Goal: Information Seeking & Learning: Understand process/instructions

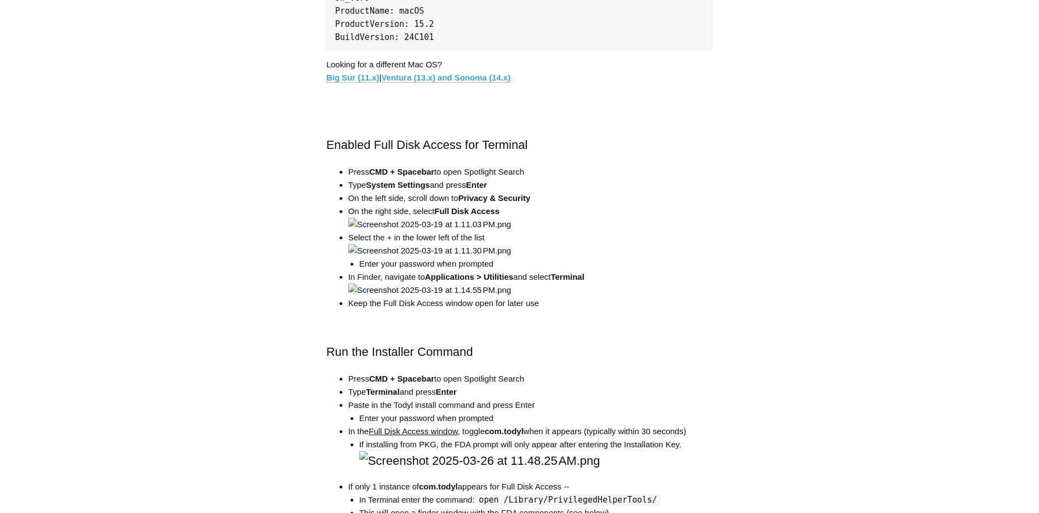
scroll to position [549, 0]
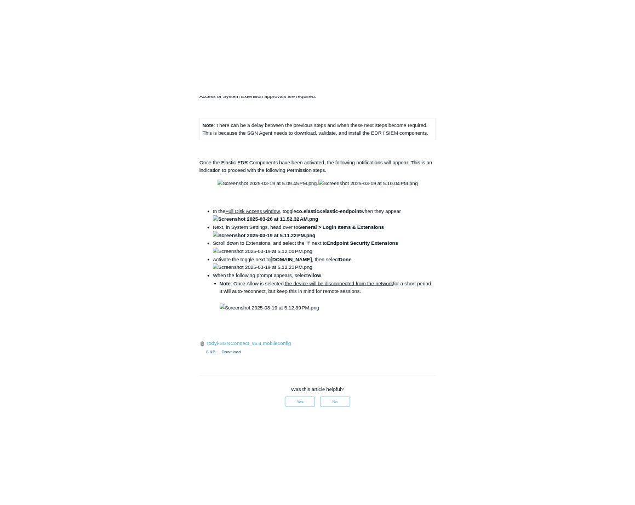
scroll to position [1426, 0]
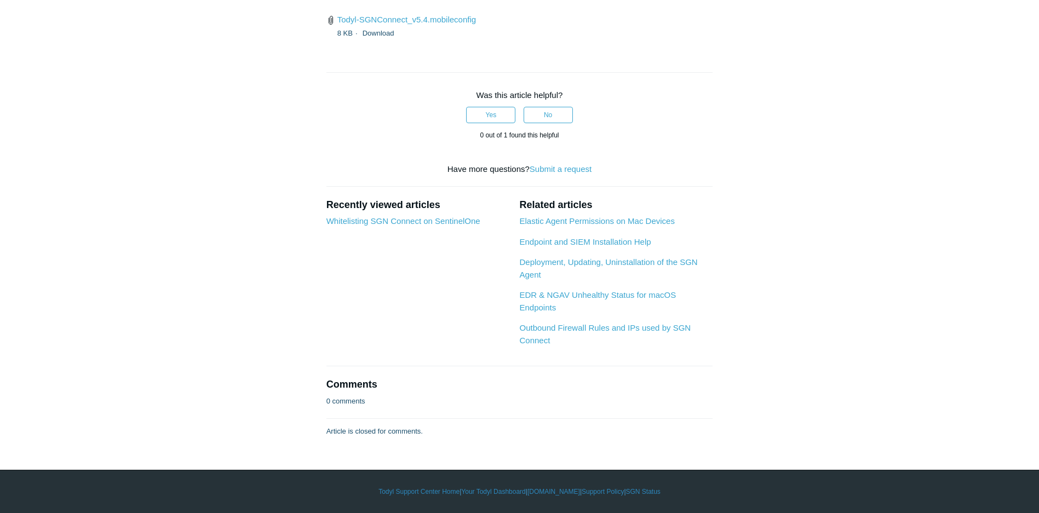
scroll to position [0, 0]
